Goal: Information Seeking & Learning: Learn about a topic

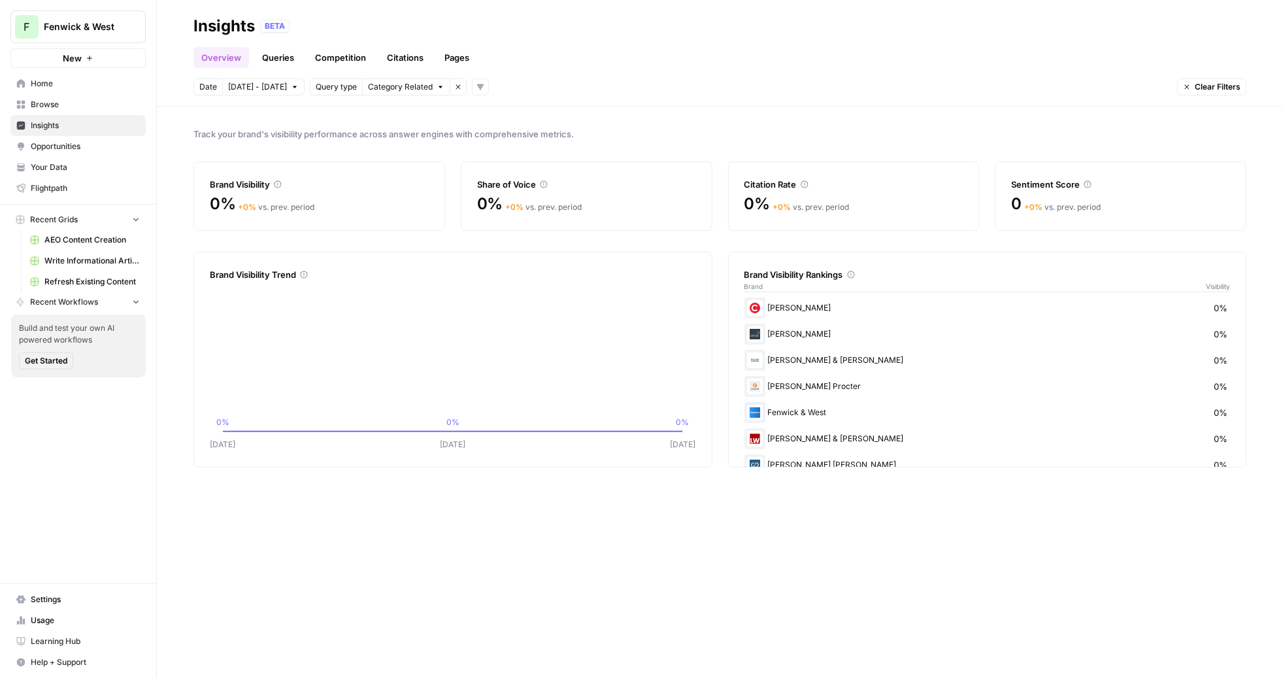
click at [275, 61] on link "Queries" at bounding box center [278, 57] width 48 height 21
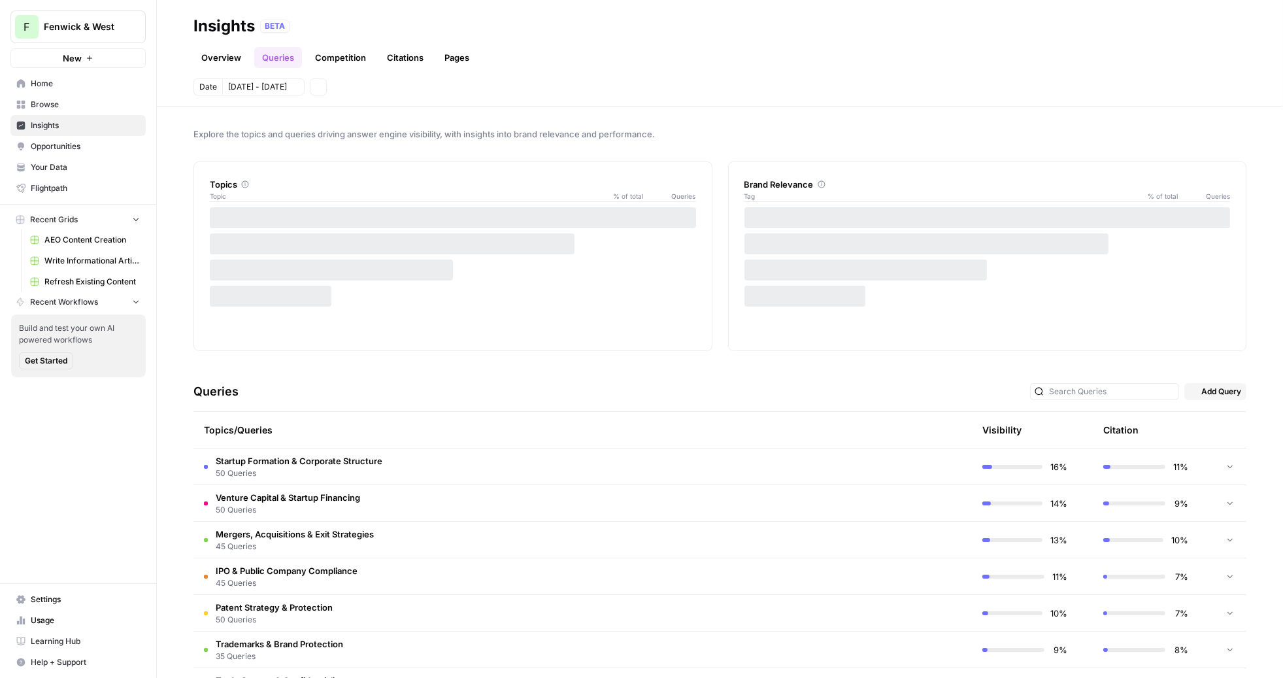
click at [442, 67] on link "Pages" at bounding box center [456, 57] width 41 height 21
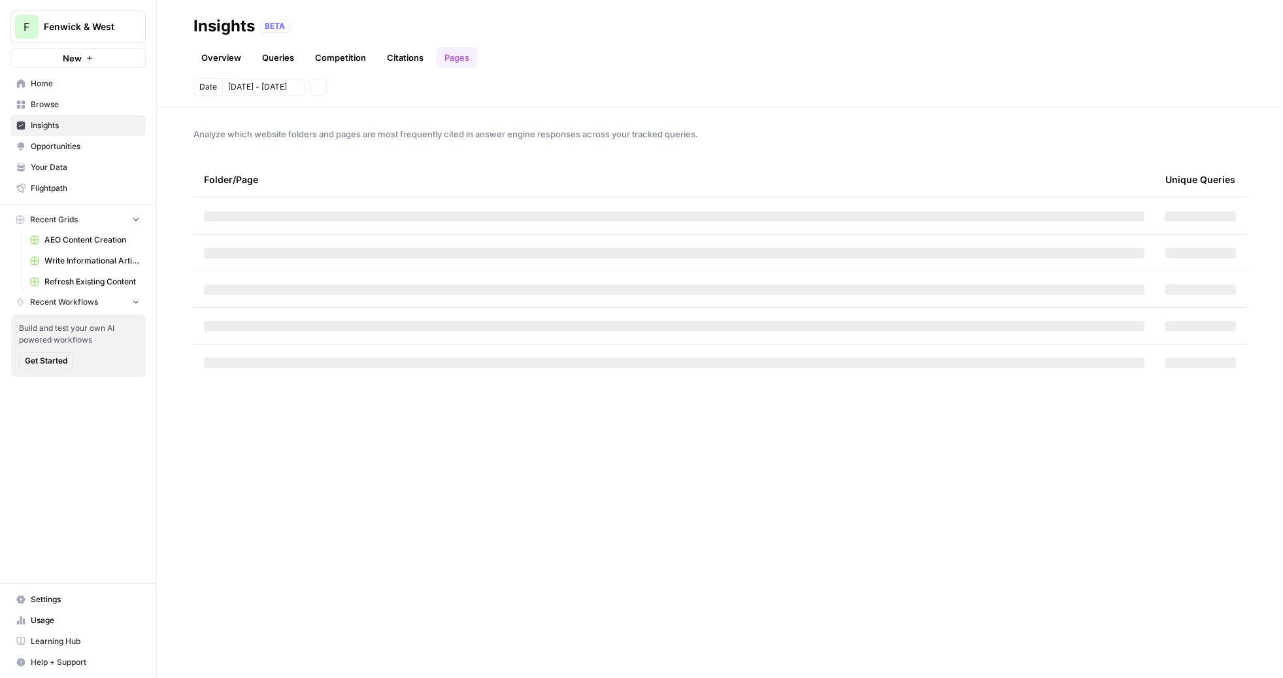
click at [414, 63] on link "Citations" at bounding box center [405, 57] width 52 height 21
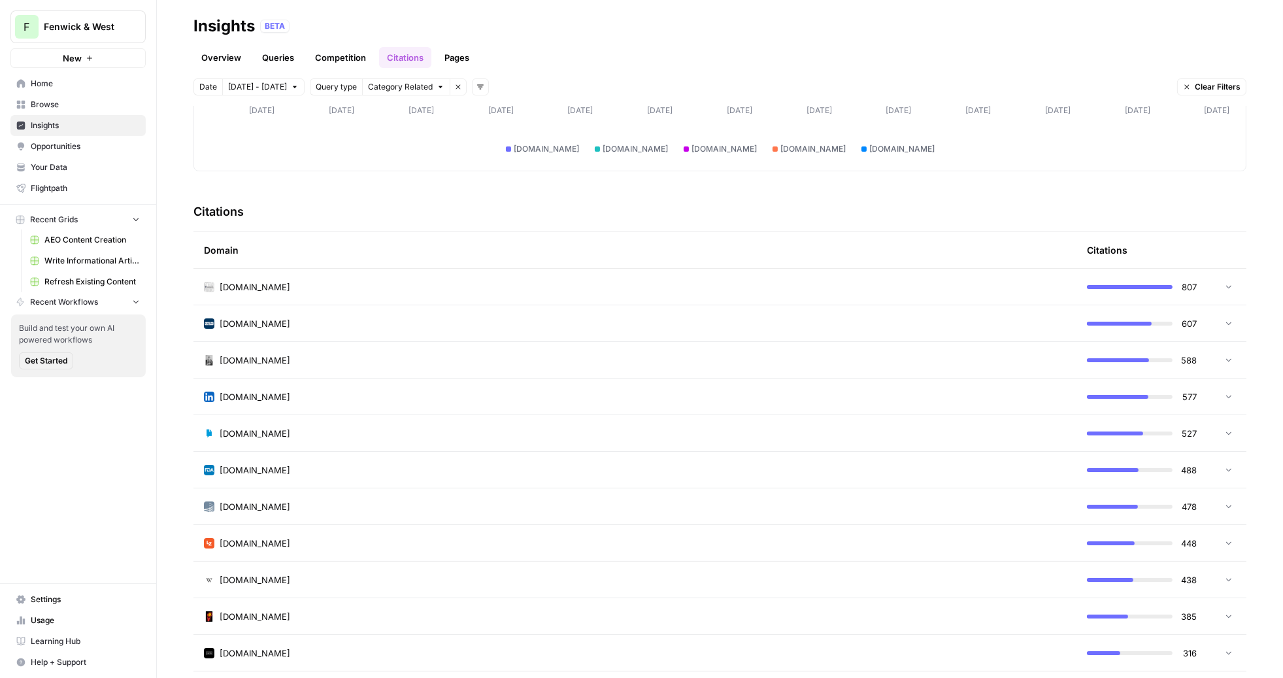
scroll to position [221, 0]
click at [485, 269] on td "[DOMAIN_NAME]" at bounding box center [634, 285] width 883 height 36
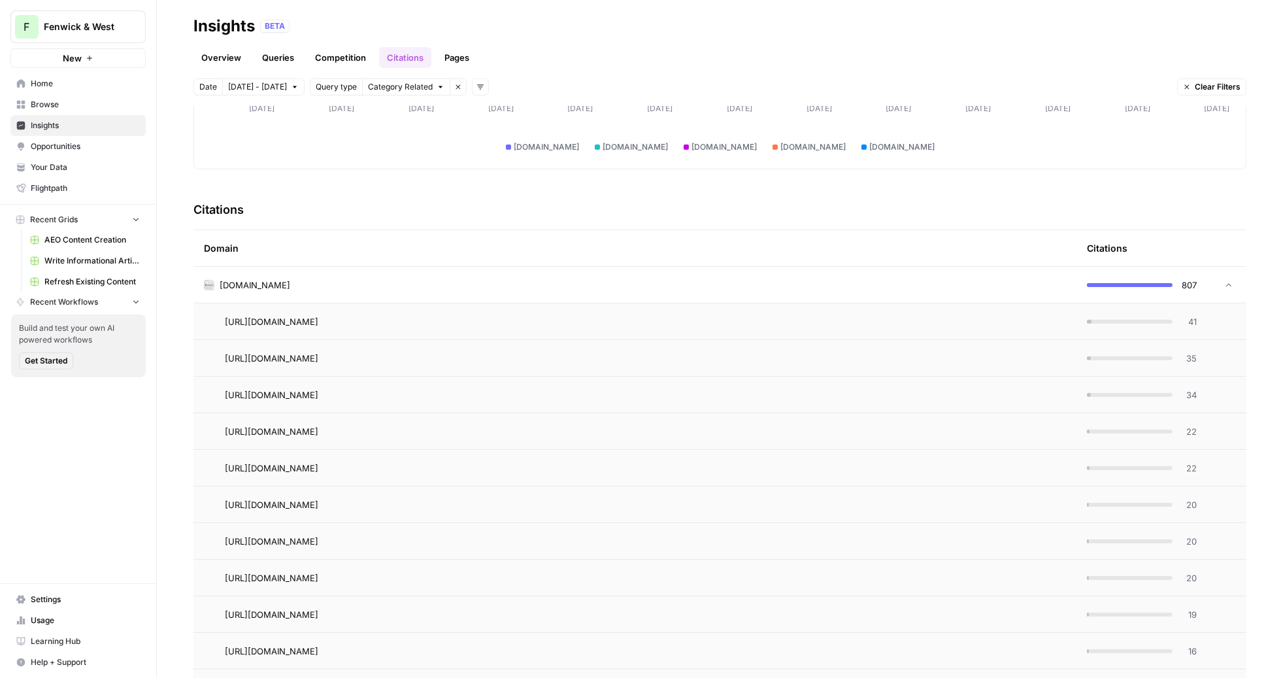
click at [480, 271] on td "[DOMAIN_NAME]" at bounding box center [634, 285] width 883 height 36
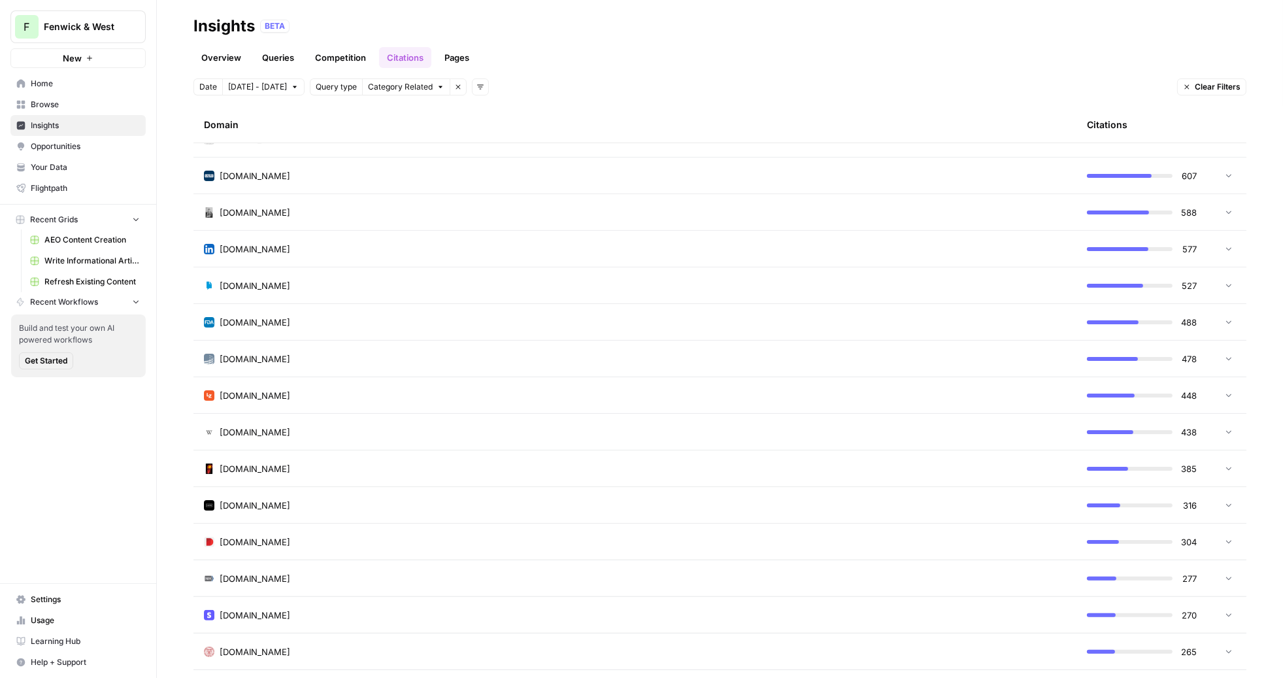
scroll to position [368, 0]
click at [459, 208] on div "[DOMAIN_NAME]" at bounding box center [635, 210] width 862 height 13
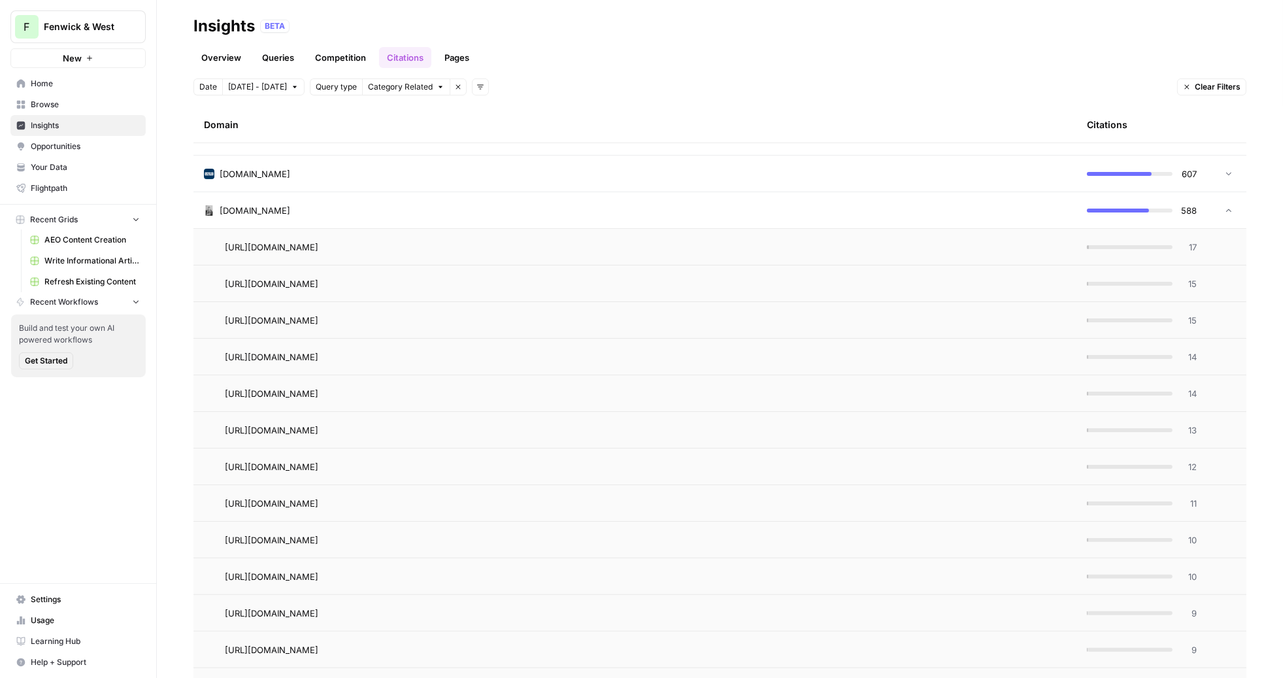
click at [459, 208] on div "[DOMAIN_NAME]" at bounding box center [635, 210] width 862 height 13
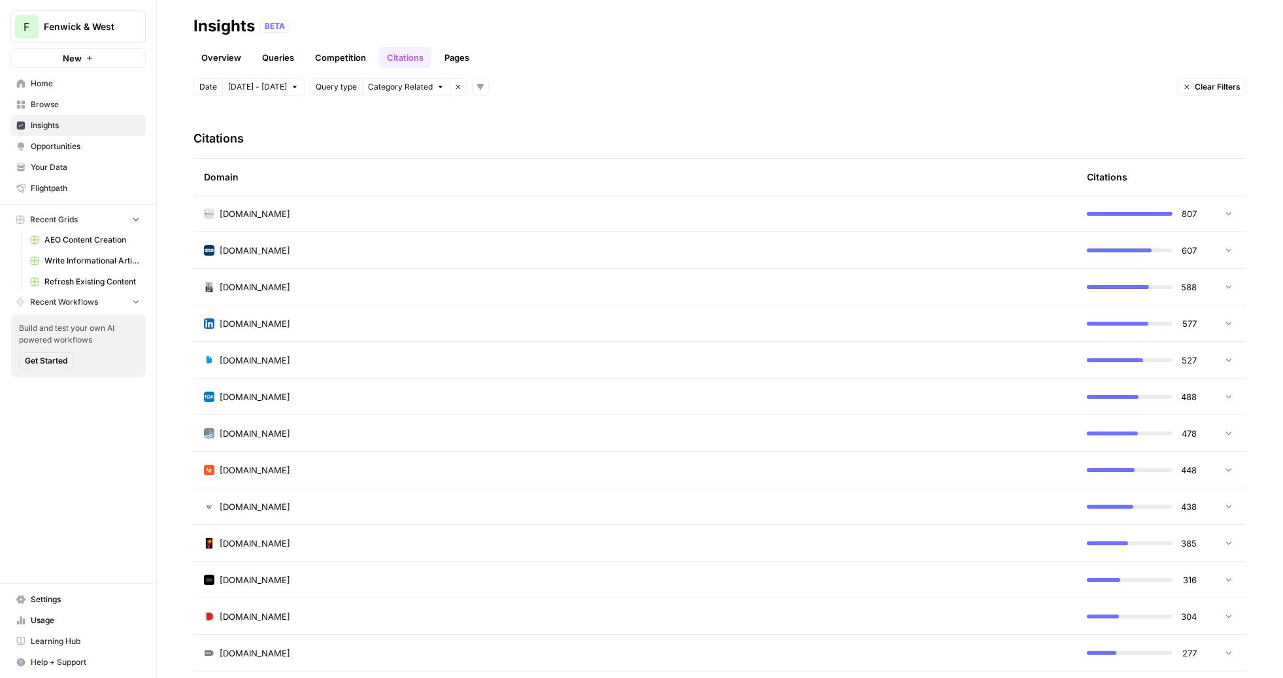
click at [459, 218] on div "[DOMAIN_NAME]" at bounding box center [635, 213] width 862 height 13
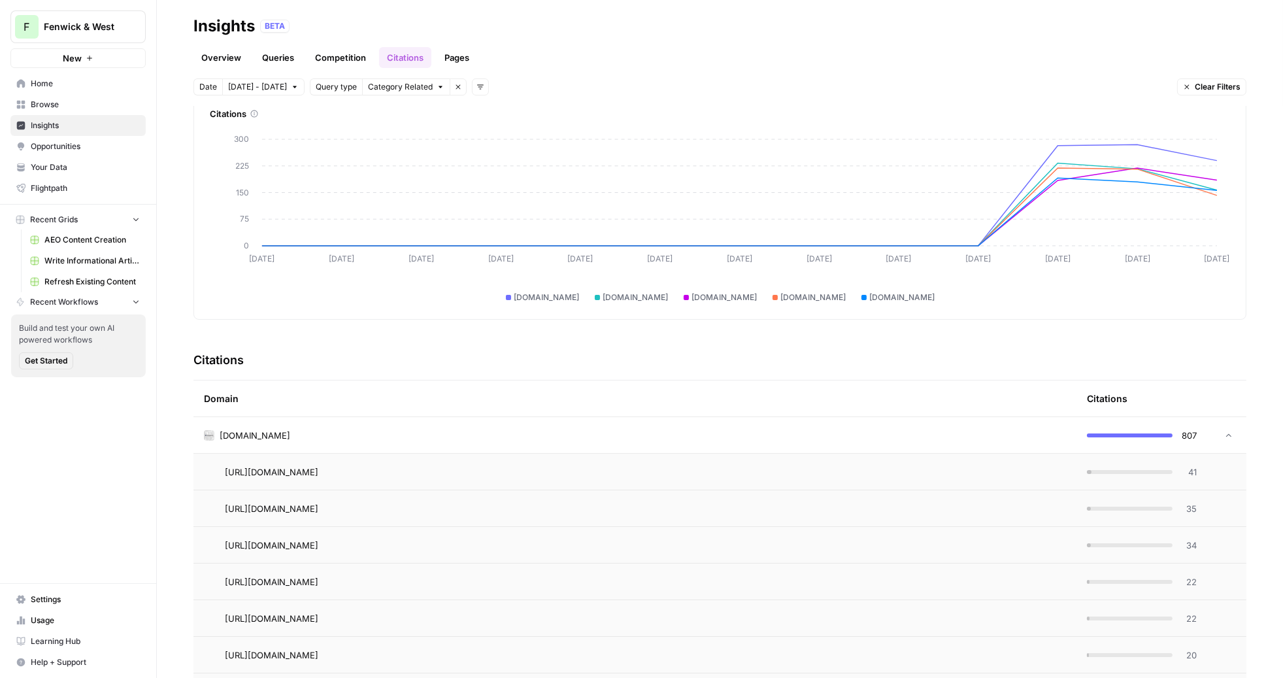
scroll to position [84, 0]
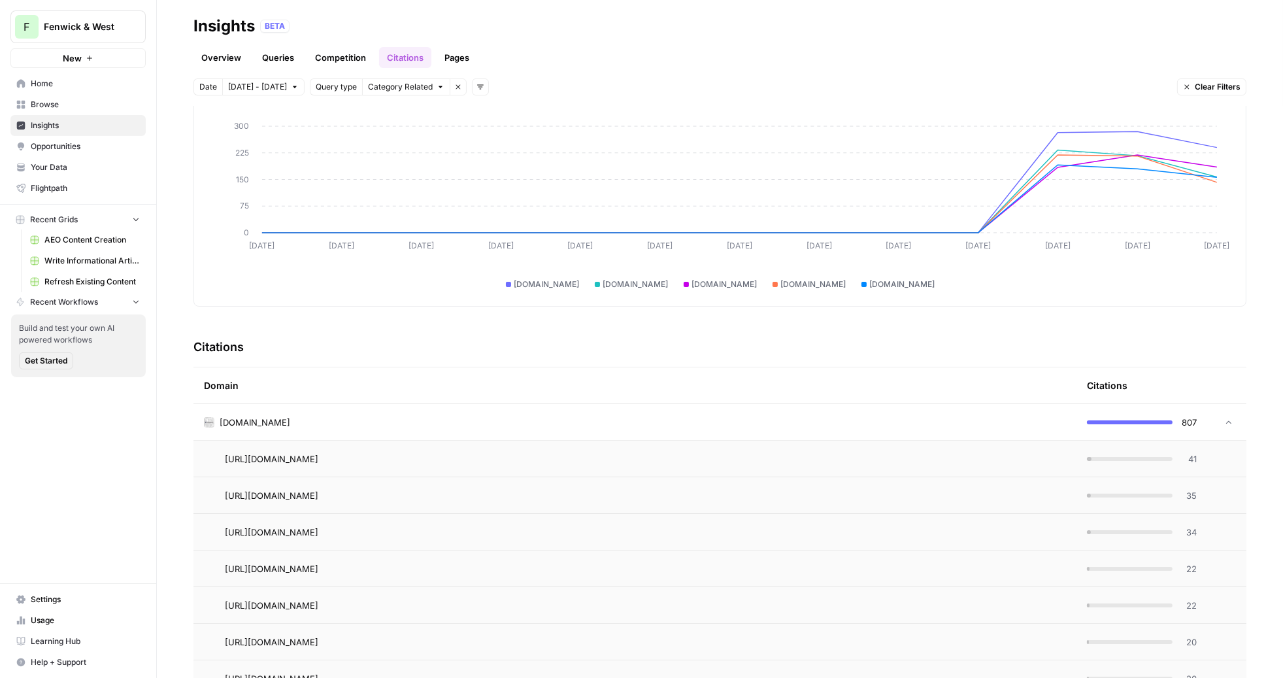
click at [392, 419] on div "[DOMAIN_NAME]" at bounding box center [635, 422] width 862 height 13
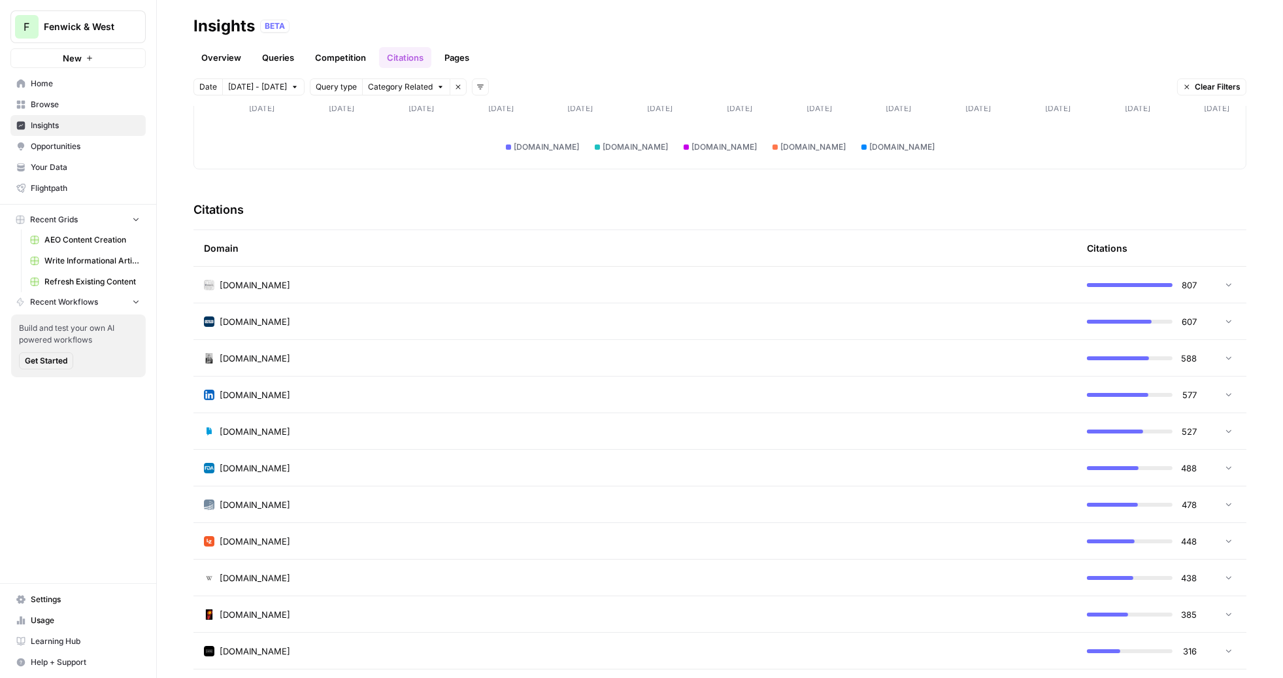
scroll to position [0, 0]
